Goal: Navigation & Orientation: Find specific page/section

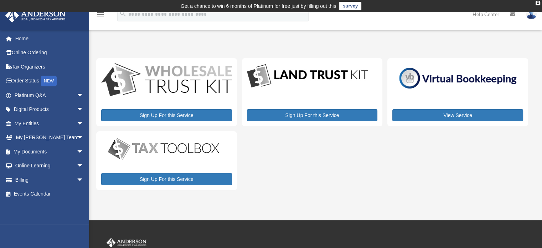
click at [535, 15] on img at bounding box center [531, 14] width 11 height 10
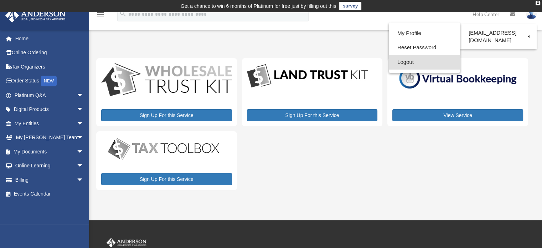
click at [412, 62] on link "Logout" at bounding box center [424, 62] width 71 height 15
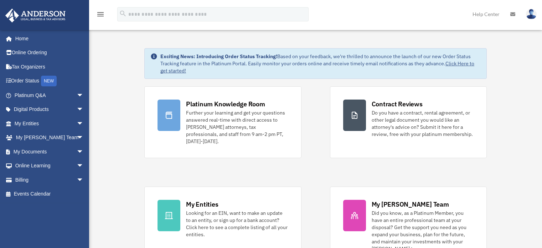
click at [325, 199] on div "Platinum Knowledge Room Further your learning and get your questions answered r…" at bounding box center [315, 175] width 343 height 179
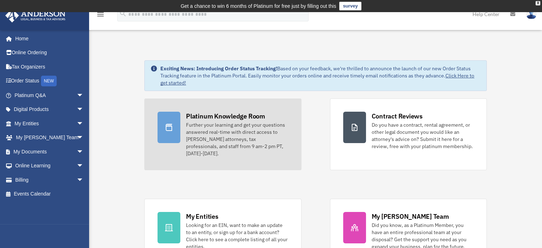
click at [238, 114] on div "Platinum Knowledge Room" at bounding box center [225, 116] width 79 height 9
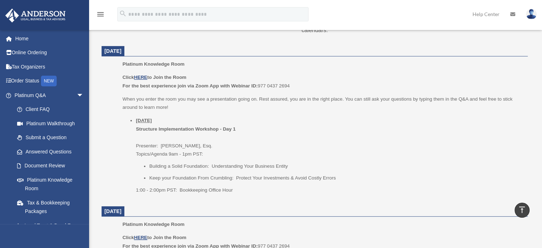
scroll to position [305, 0]
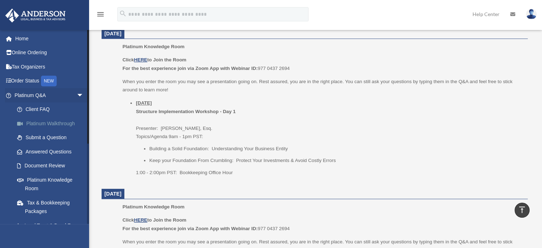
click at [44, 122] on link "Platinum Walkthrough" at bounding box center [52, 123] width 85 height 14
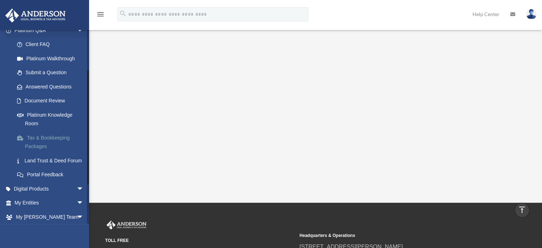
scroll to position [67, 0]
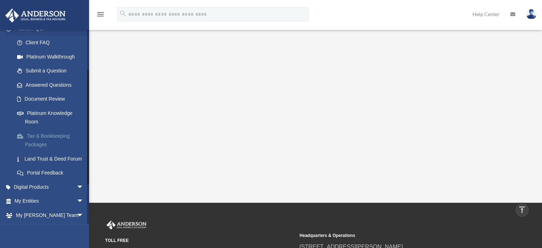
drag, startPoint x: 87, startPoint y: 103, endPoint x: 83, endPoint y: 143, distance: 40.9
click at [83, 143] on div "[EMAIL_ADDRESS][DOMAIN_NAME] Sign Out [EMAIL_ADDRESS][DOMAIN_NAME] Home Online …" at bounding box center [44, 127] width 89 height 194
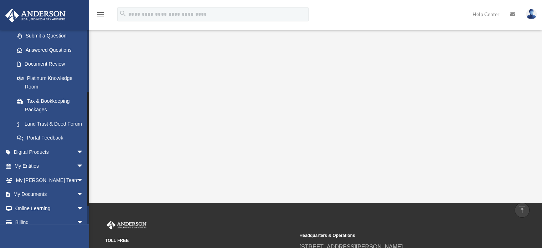
scroll to position [102, 0]
drag, startPoint x: 87, startPoint y: 139, endPoint x: 90, endPoint y: 161, distance: 21.9
click at [90, 161] on div "Platinum Walkthrough [EMAIL_ADDRESS][DOMAIN_NAME] Sign Out [EMAIL_ADDRESS][DOMA…" at bounding box center [271, 46] width 542 height 270
click at [54, 173] on link "My Entities arrow_drop_down" at bounding box center [50, 165] width 90 height 14
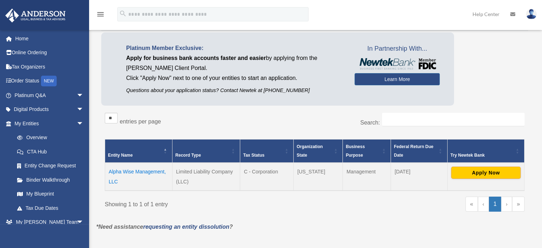
scroll to position [53, 0]
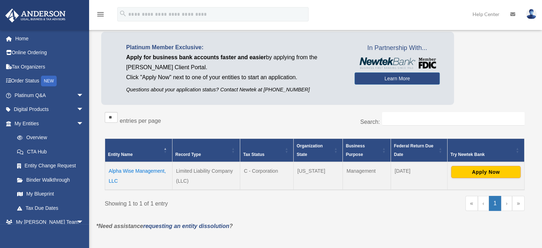
click at [142, 169] on td "Alpha Wise Management, LLC" at bounding box center [138, 176] width 67 height 28
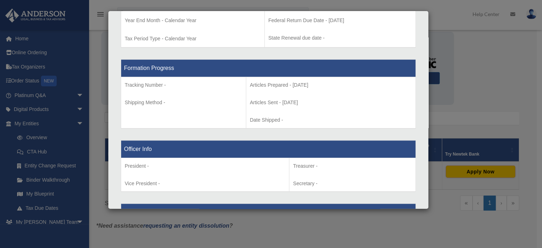
scroll to position [335, 0]
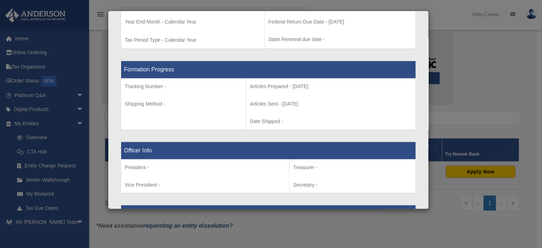
click at [489, 68] on div "Details × Articles Sent Organizational Date" at bounding box center [271, 124] width 542 height 248
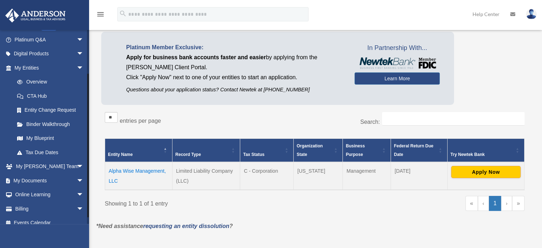
drag, startPoint x: 87, startPoint y: 73, endPoint x: 90, endPoint y: 118, distance: 45.0
click at [90, 118] on div "Overview raw0020@yahoo.com Sign Out raw0020@yahoo.com Home Online Ordering Tax …" at bounding box center [271, 115] width 542 height 269
click at [36, 182] on link "My Documents arrow_drop_down" at bounding box center [50, 180] width 90 height 14
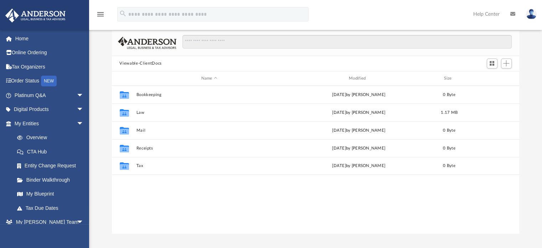
scroll to position [52, 0]
click at [497, 28] on link "Help Center" at bounding box center [486, 14] width 37 height 28
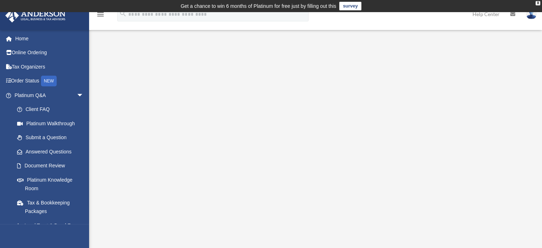
click at [114, 50] on div "Platinum Walkthrough date_range Published on Last updated [DATE] [DATE] by [PER…" at bounding box center [314, 174] width 437 height 257
